Goal: Submit feedback/report problem: Submit feedback/report problem

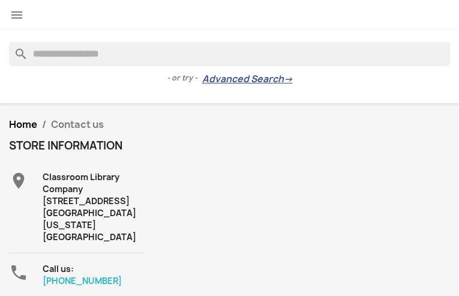
type input "**********"
